Goal: Information Seeking & Learning: Learn about a topic

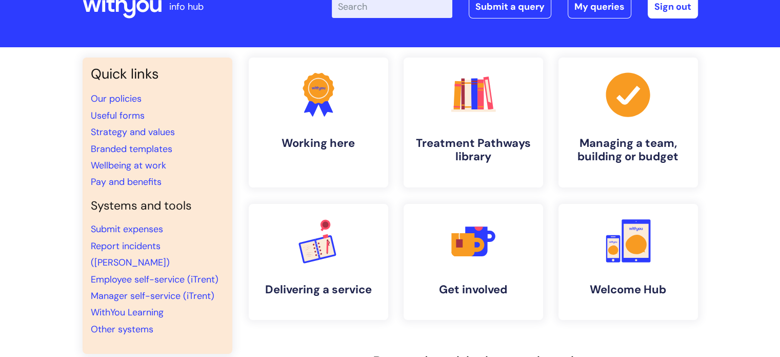
scroll to position [51, 0]
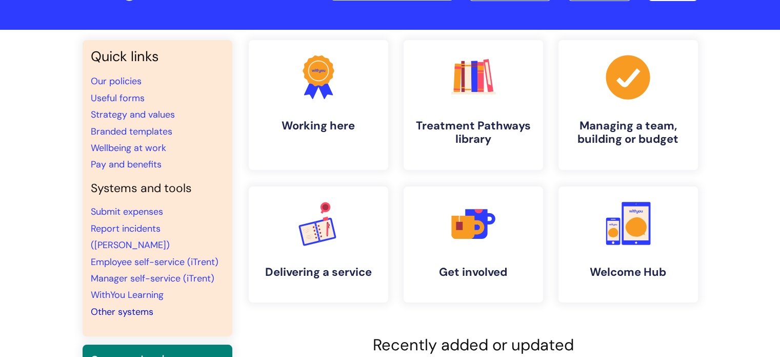
click at [142, 305] on link "Other systems" at bounding box center [122, 311] width 63 height 12
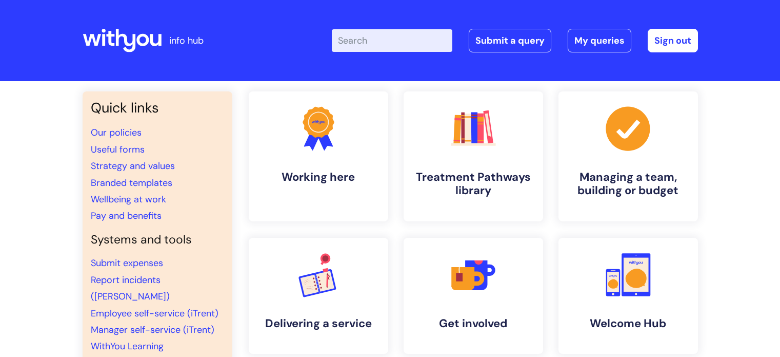
scroll to position [51, 0]
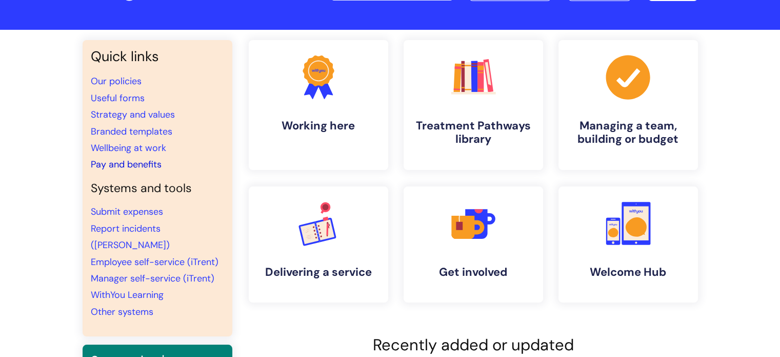
click at [105, 159] on link "Pay and benefits" at bounding box center [126, 164] width 71 height 12
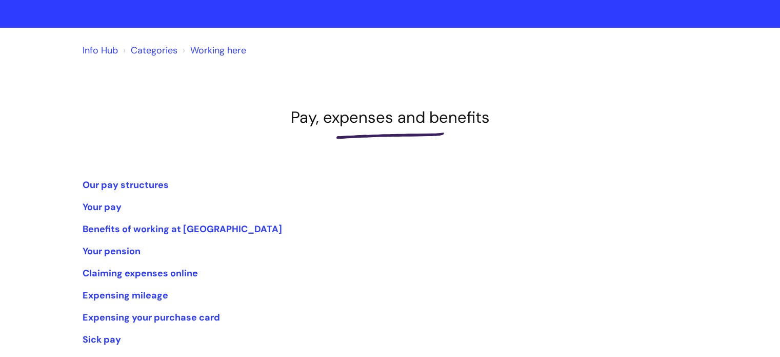
scroll to position [103, 0]
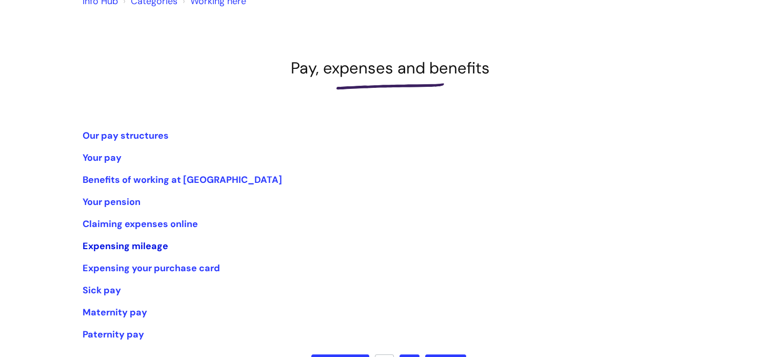
click at [105, 244] on link "Expensing mileage" at bounding box center [126, 246] width 86 height 12
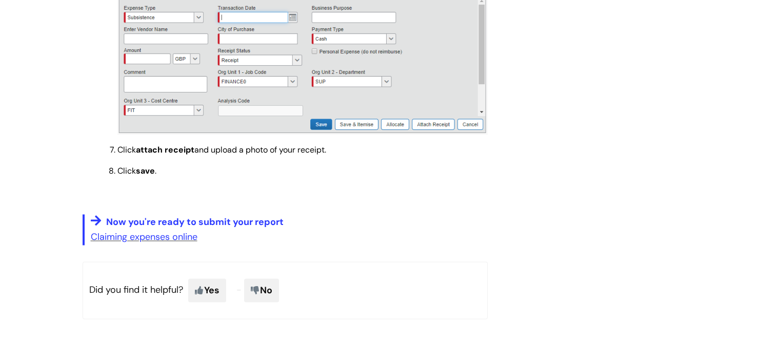
scroll to position [1641, 0]
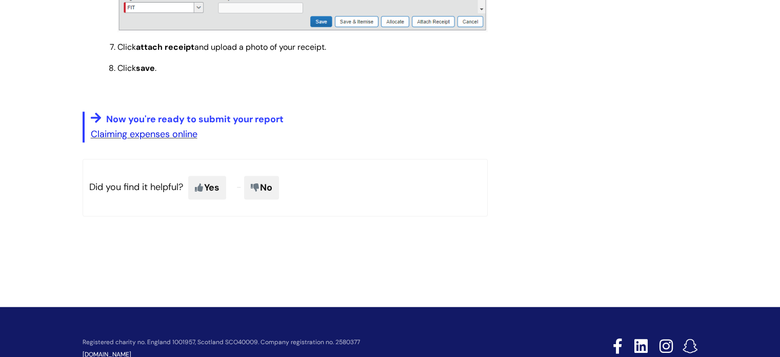
click at [141, 140] on link "Claiming expenses online" at bounding box center [144, 134] width 107 height 12
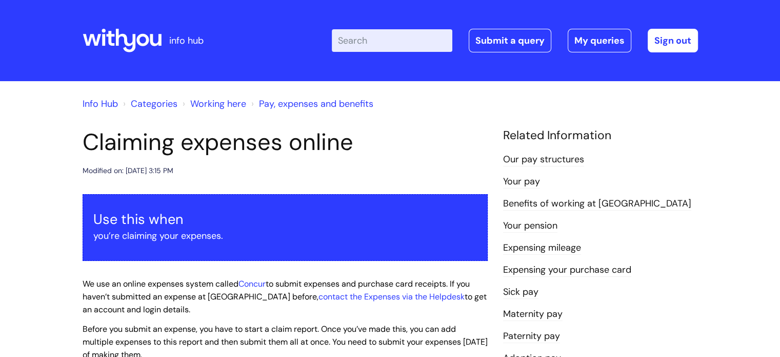
click at [531, 182] on link "Your pay" at bounding box center [521, 181] width 37 height 13
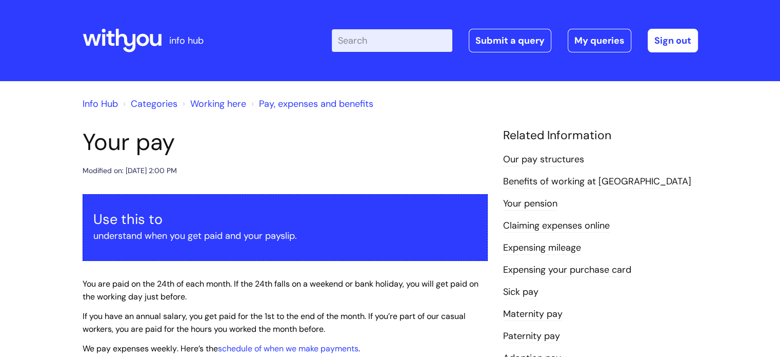
click at [532, 178] on link "Benefits of working at [GEOGRAPHIC_DATA]" at bounding box center [597, 181] width 188 height 13
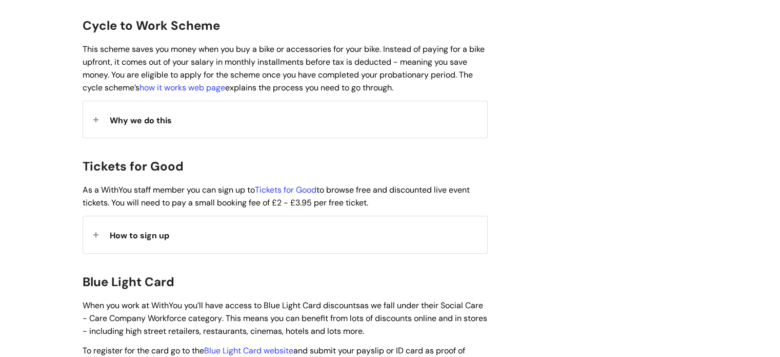
scroll to position [872, 0]
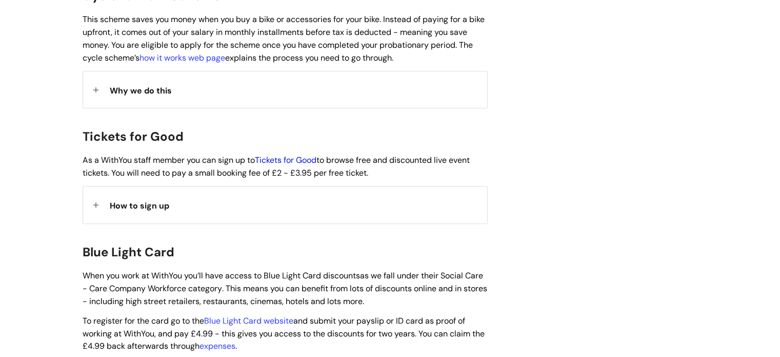
click at [301, 154] on link "Tickets for Good" at bounding box center [286, 159] width 62 height 11
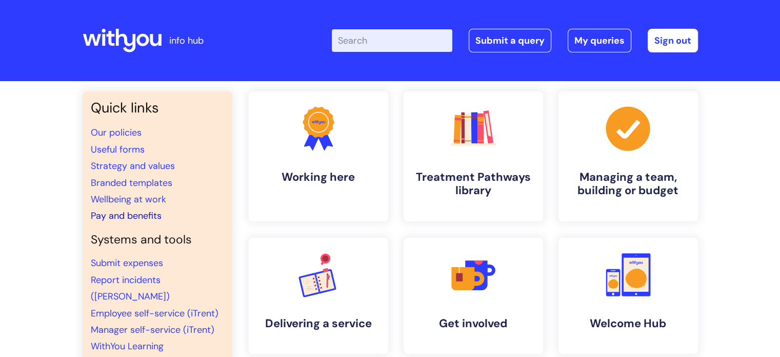
click at [132, 216] on link "Pay and benefits" at bounding box center [126, 215] width 71 height 12
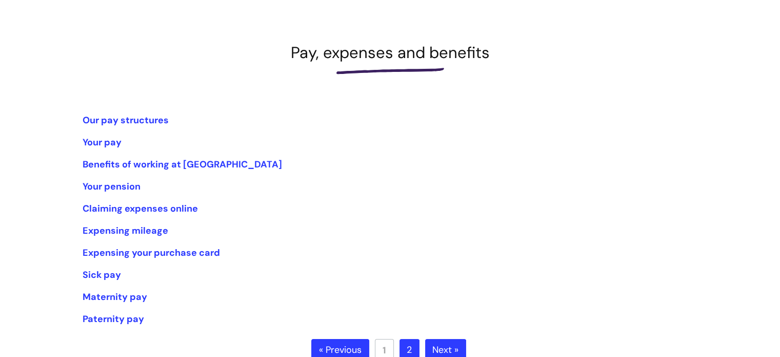
scroll to position [154, 0]
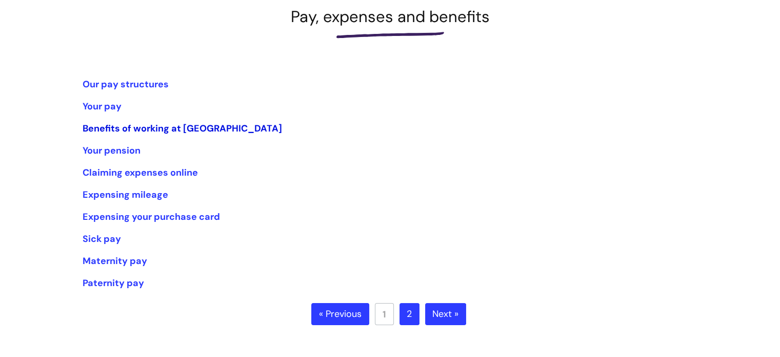
drag, startPoint x: 119, startPoint y: 129, endPoint x: 140, endPoint y: 134, distance: 21.2
click at [119, 128] on link "Benefits of working at [GEOGRAPHIC_DATA]" at bounding box center [183, 128] width 200 height 12
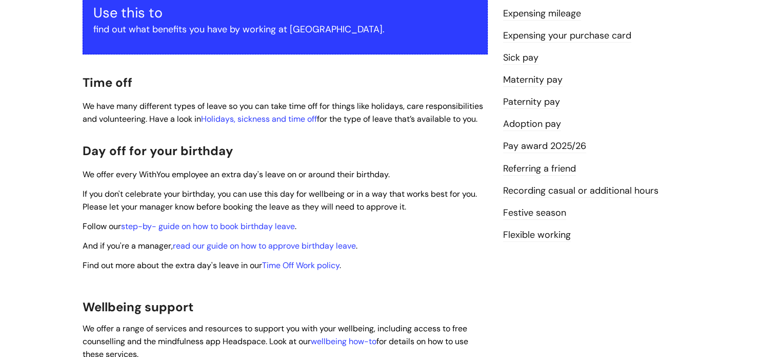
scroll to position [256, 0]
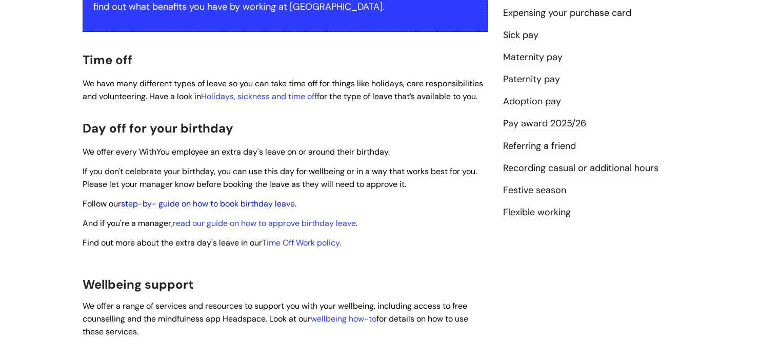
click at [207, 198] on link "step-by- guide on how to book birthday leave" at bounding box center [208, 203] width 174 height 11
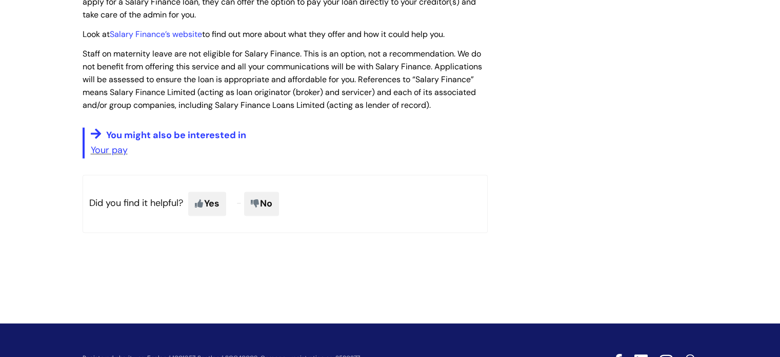
scroll to position [1602, 0]
